Goal: Information Seeking & Learning: Learn about a topic

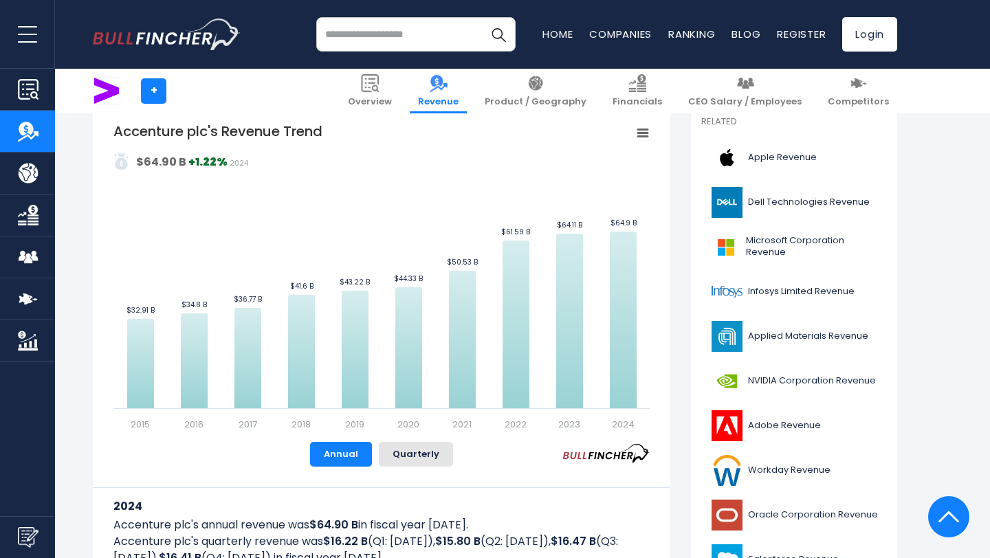
scroll to position [314, 0]
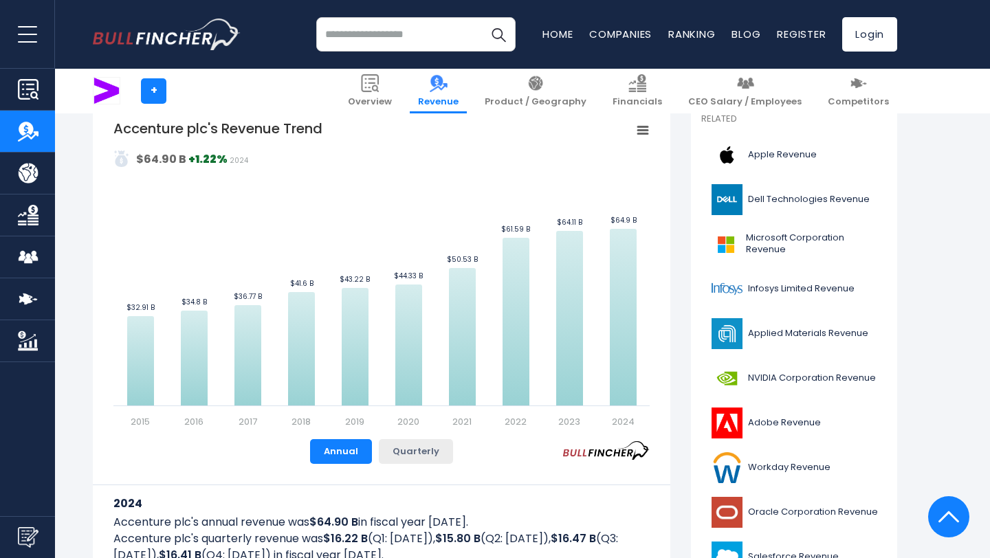
click at [411, 456] on button "Quarterly" at bounding box center [416, 451] width 74 height 25
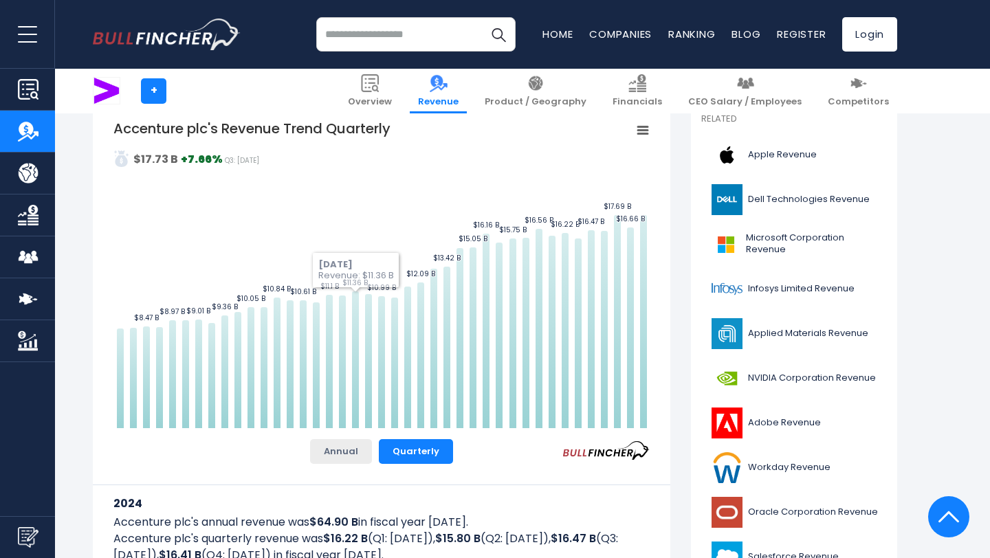
click at [354, 446] on button "Annual" at bounding box center [341, 451] width 62 height 25
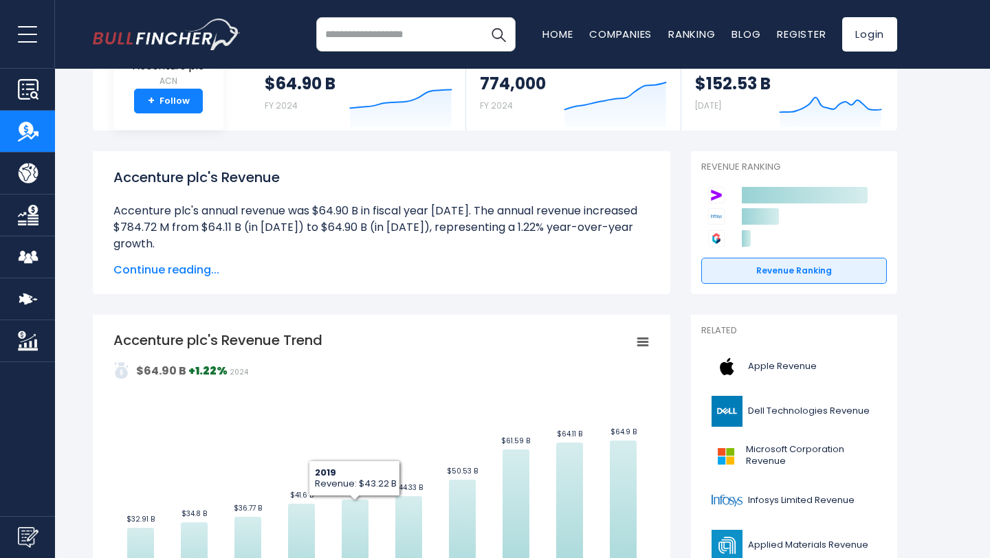
scroll to position [95, 0]
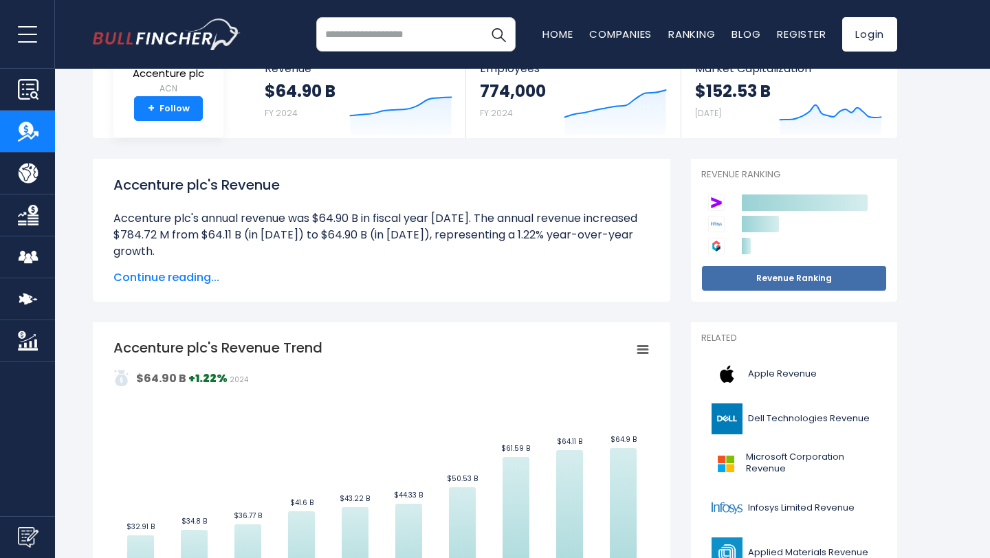
click at [753, 276] on link "Revenue Ranking" at bounding box center [795, 278] width 186 height 26
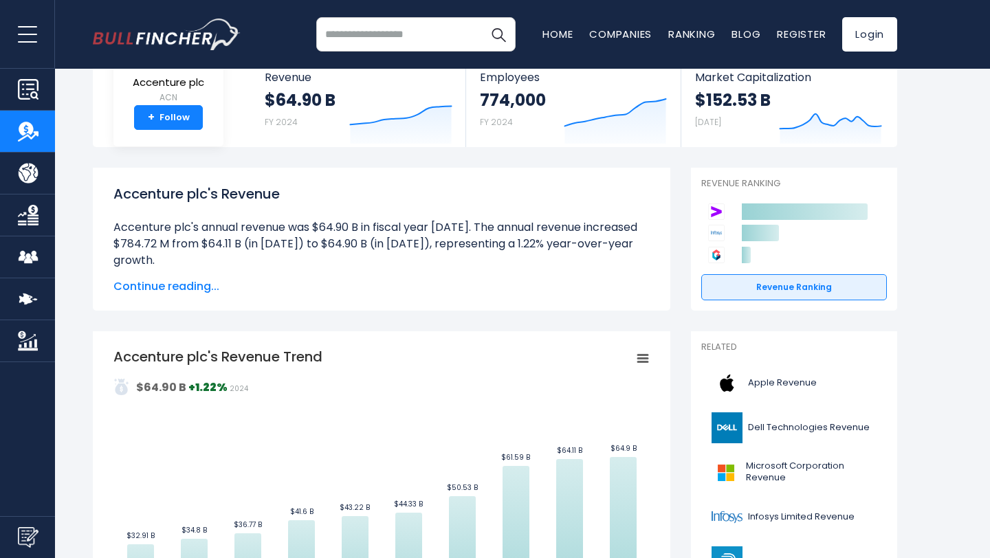
scroll to position [87, 0]
click at [199, 283] on span "Continue reading..." at bounding box center [381, 286] width 536 height 17
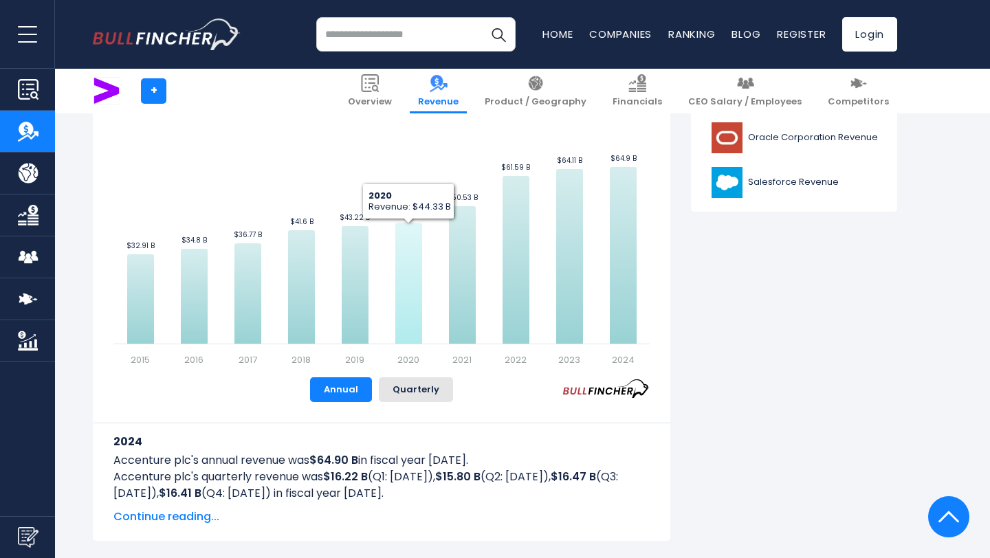
scroll to position [684, 0]
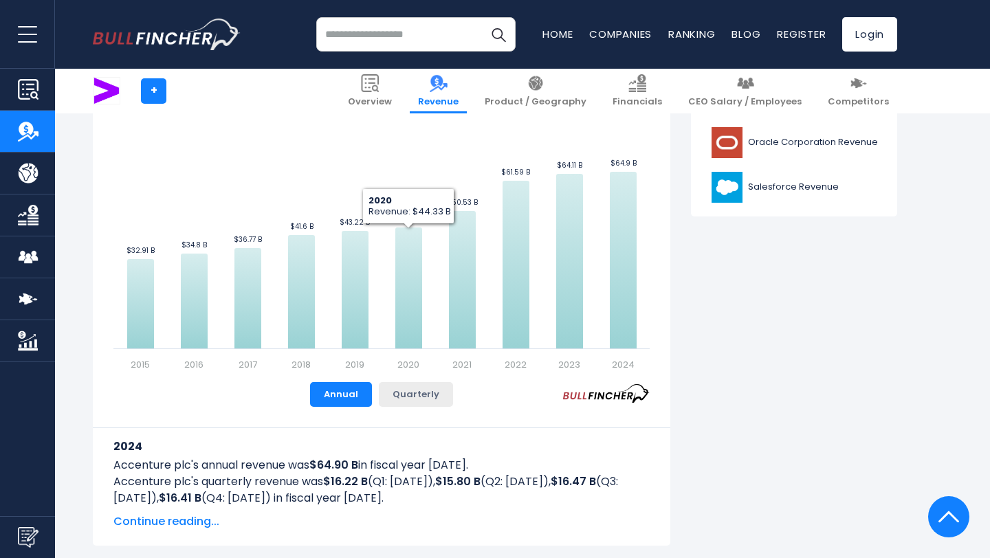
click at [433, 398] on button "Quarterly" at bounding box center [416, 394] width 74 height 25
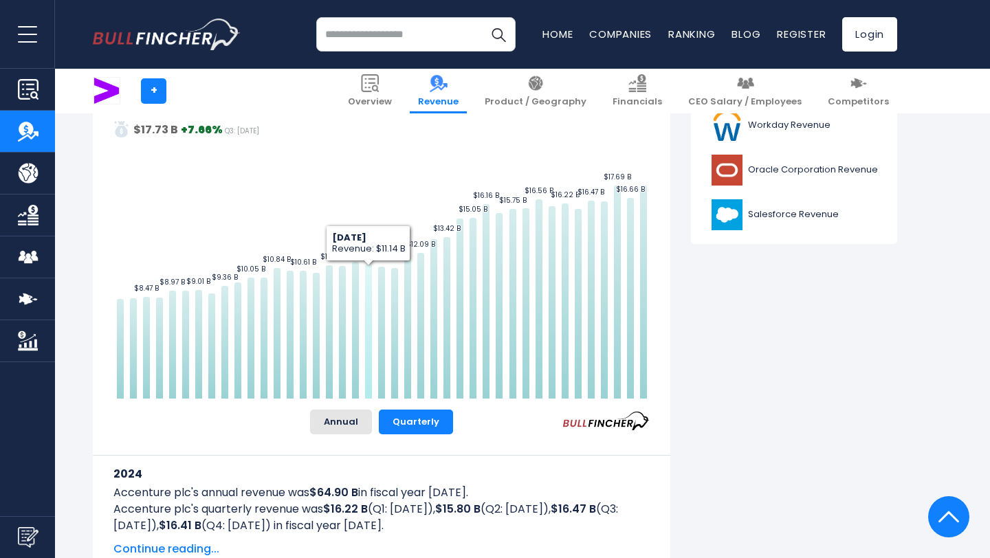
scroll to position [662, 0]
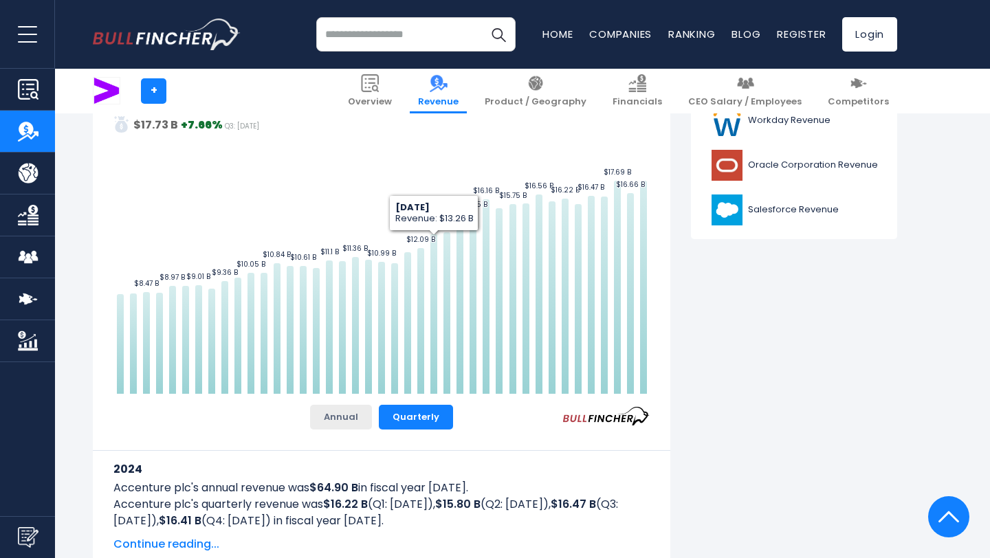
click at [340, 421] on button "Annual" at bounding box center [341, 417] width 62 height 25
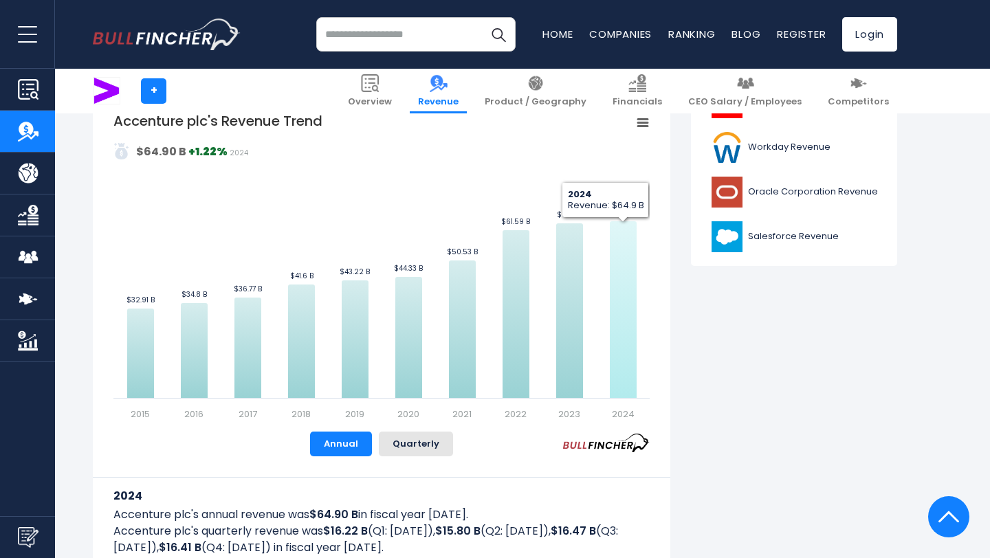
scroll to position [638, 0]
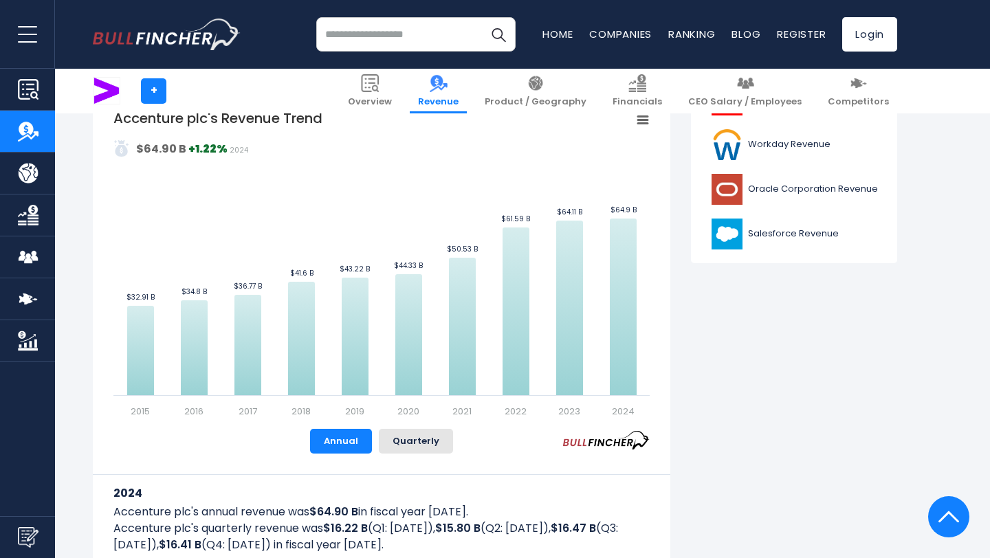
click at [160, 142] on strong "$64.90 B" at bounding box center [161, 149] width 50 height 16
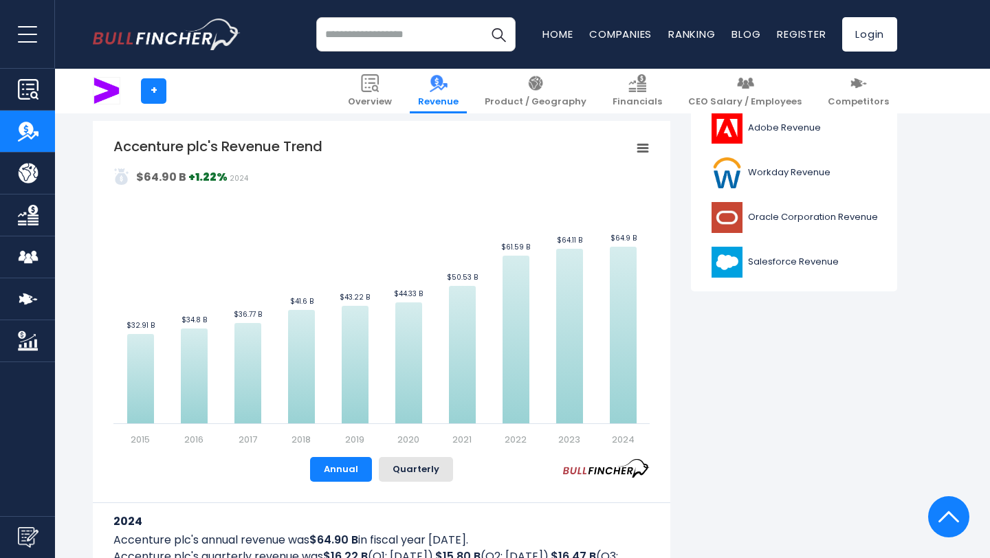
scroll to position [612, 0]
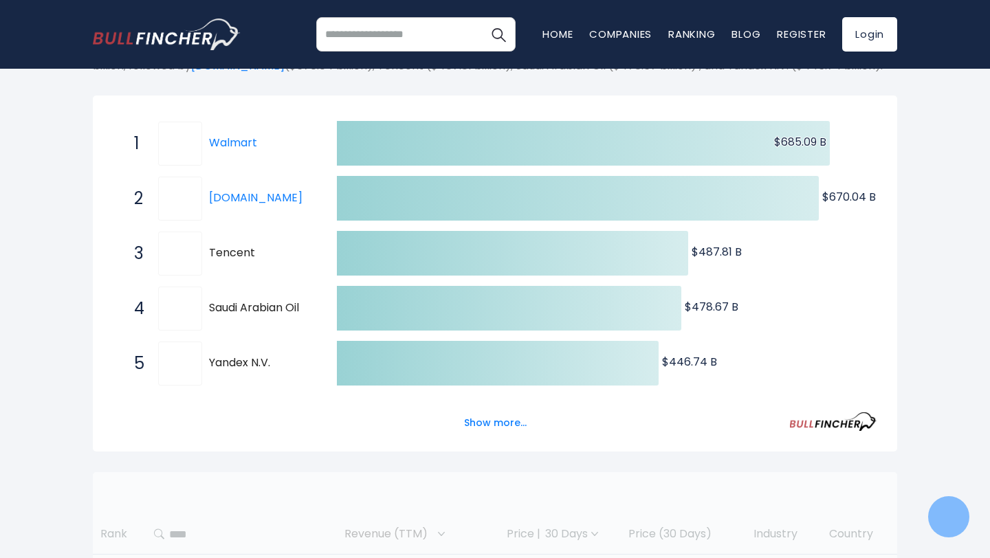
scroll to position [219, 0]
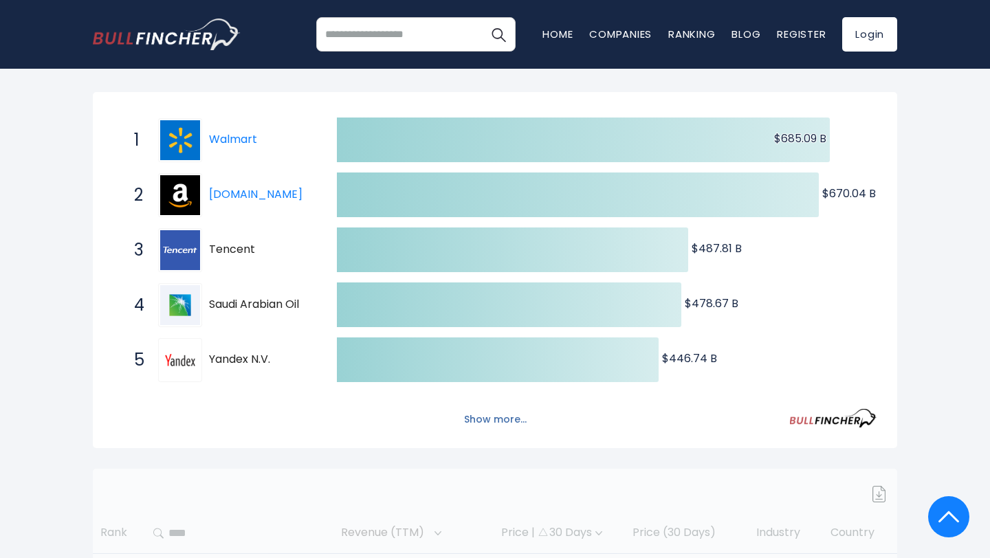
click at [504, 426] on button "Show more..." at bounding box center [495, 420] width 79 height 23
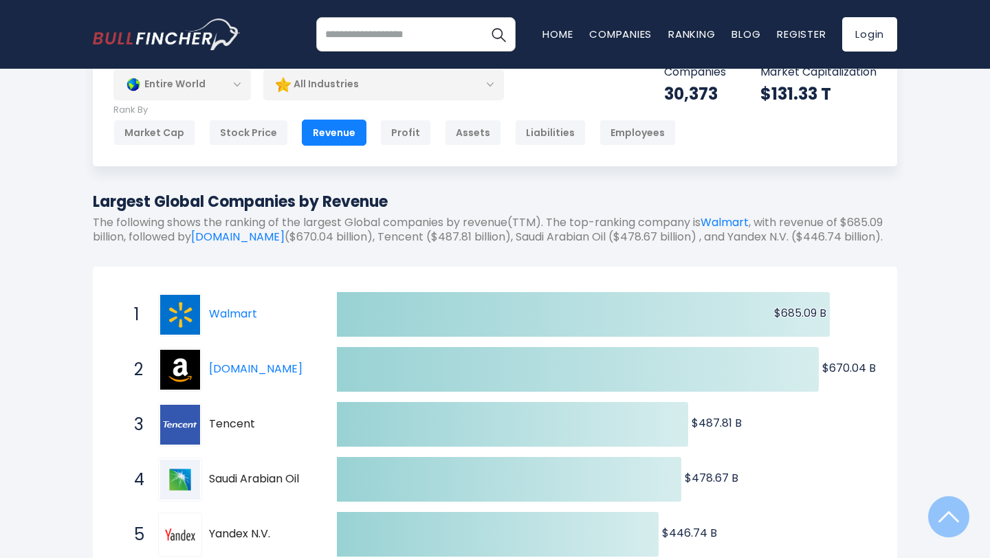
scroll to position [0, 0]
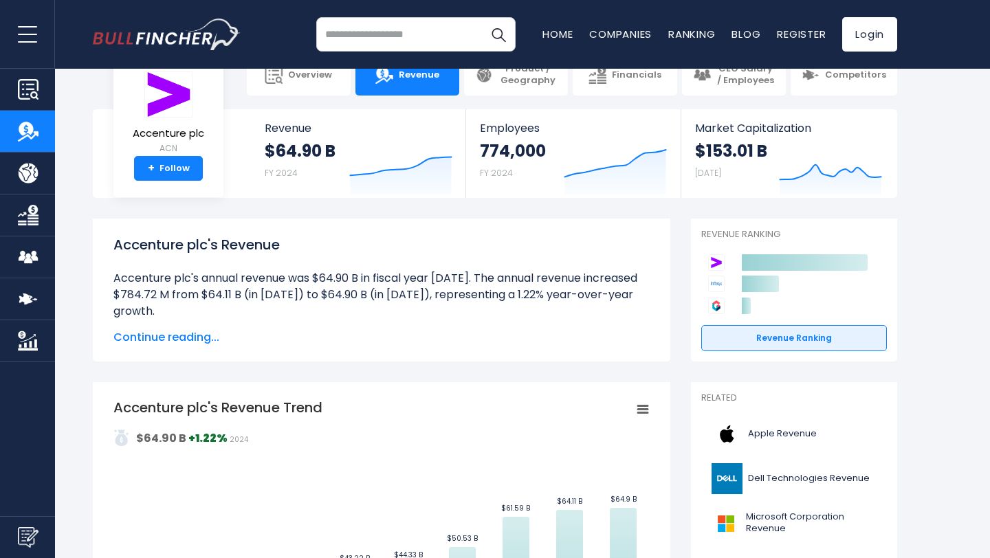
scroll to position [27, 0]
